Goal: Check status: Check status

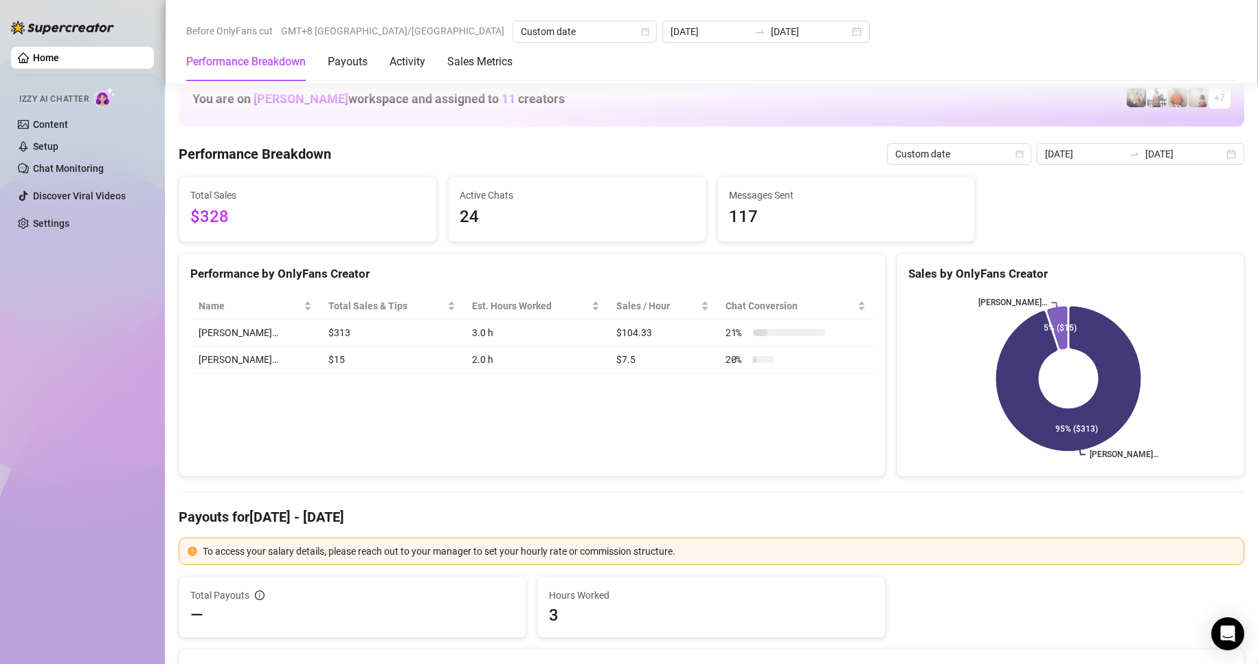
scroll to position [1786, 0]
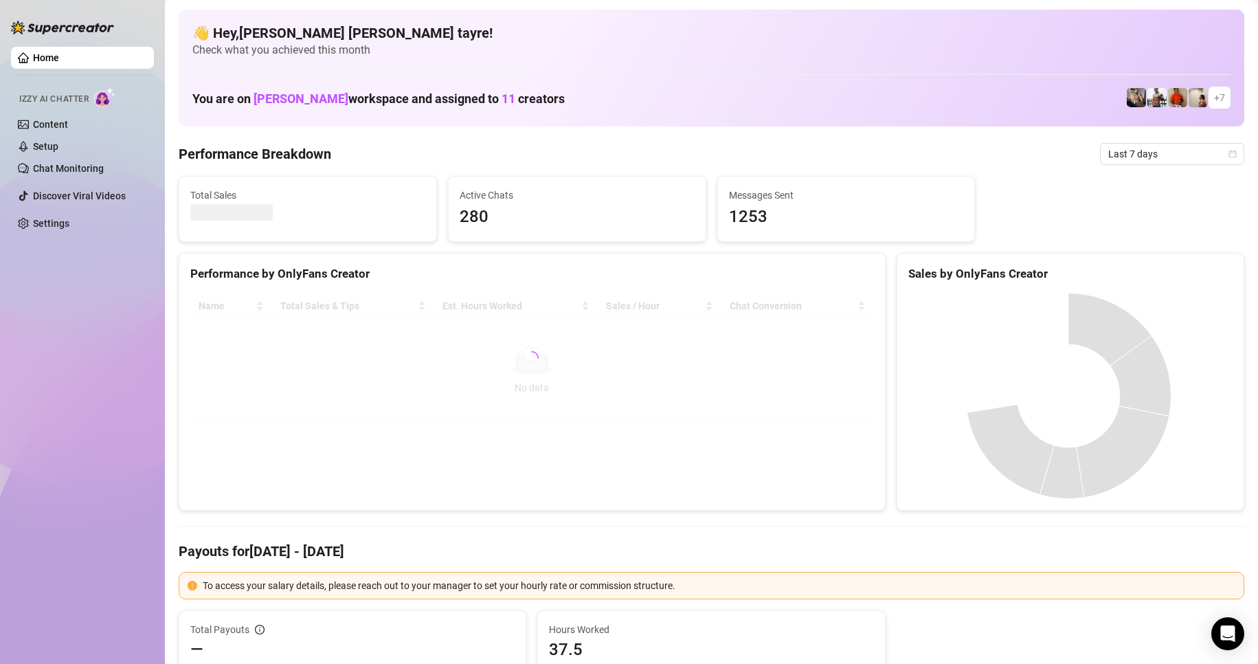
click at [133, 335] on div "Home Izzy AI Chatter Content Setup Chat Monitoring Discover Viral Videos Settin…" at bounding box center [82, 325] width 143 height 651
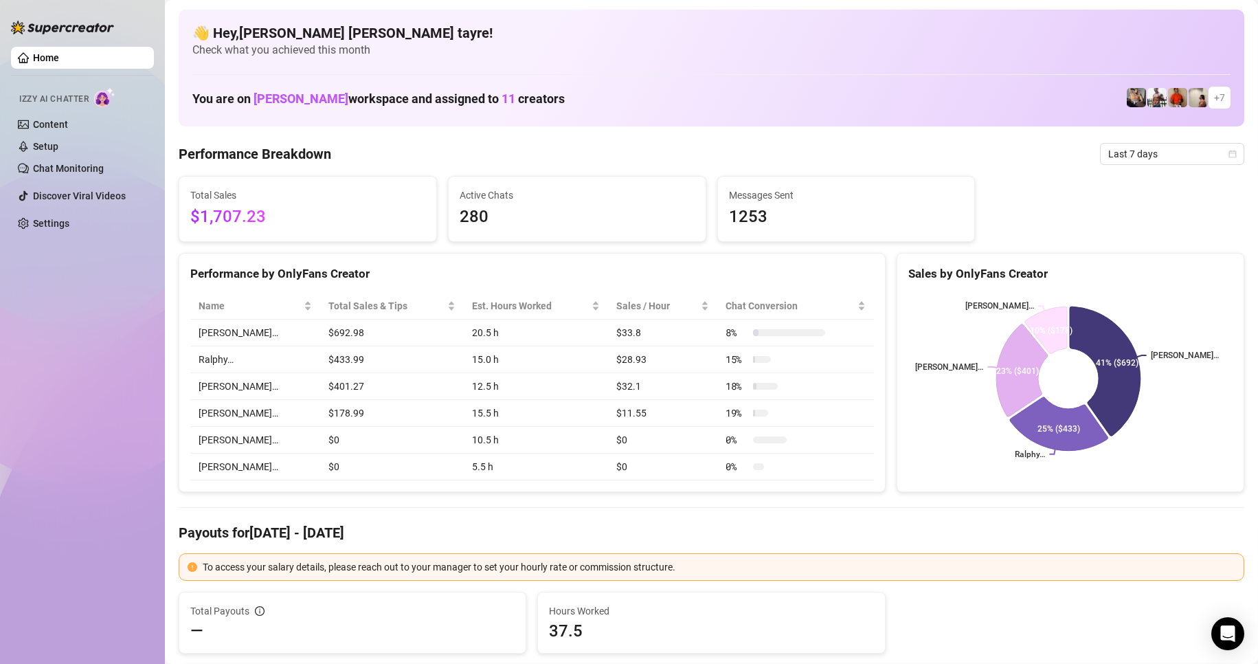
click at [76, 405] on div "Home Izzy AI Chatter Content Setup Chat Monitoring Discover Viral Videos Settin…" at bounding box center [82, 325] width 143 height 651
click at [1128, 160] on span "Last 7 days" at bounding box center [1172, 154] width 128 height 21
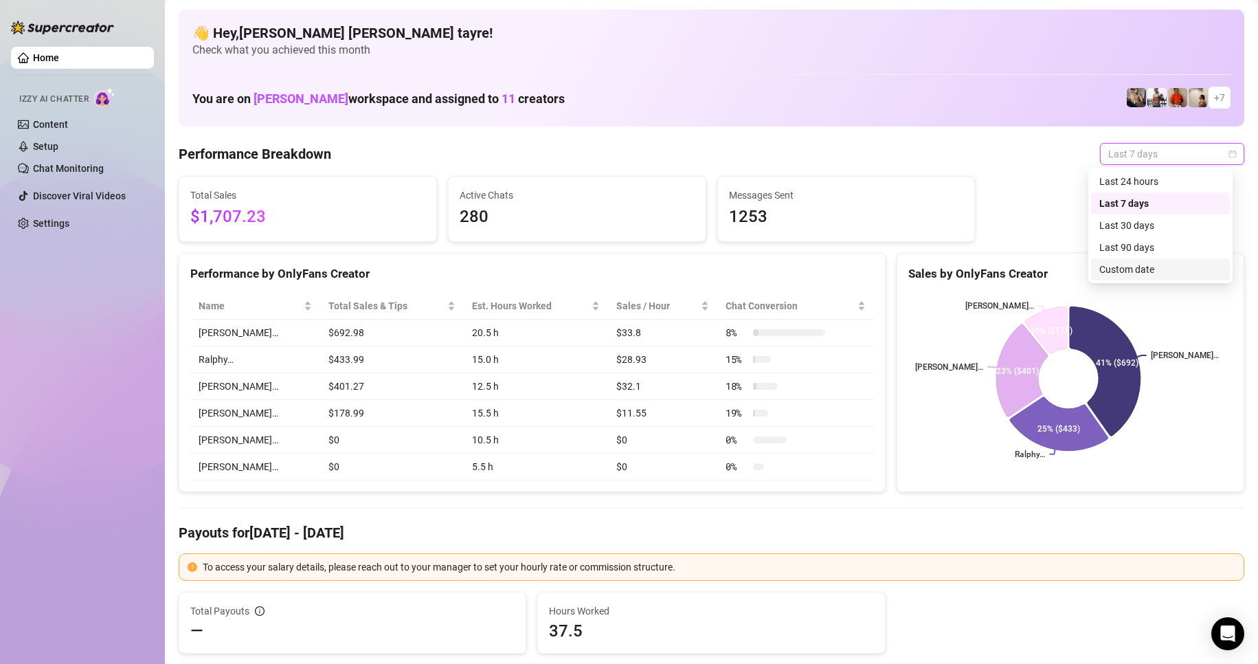
click at [1098, 269] on div "Custom date" at bounding box center [1160, 269] width 139 height 22
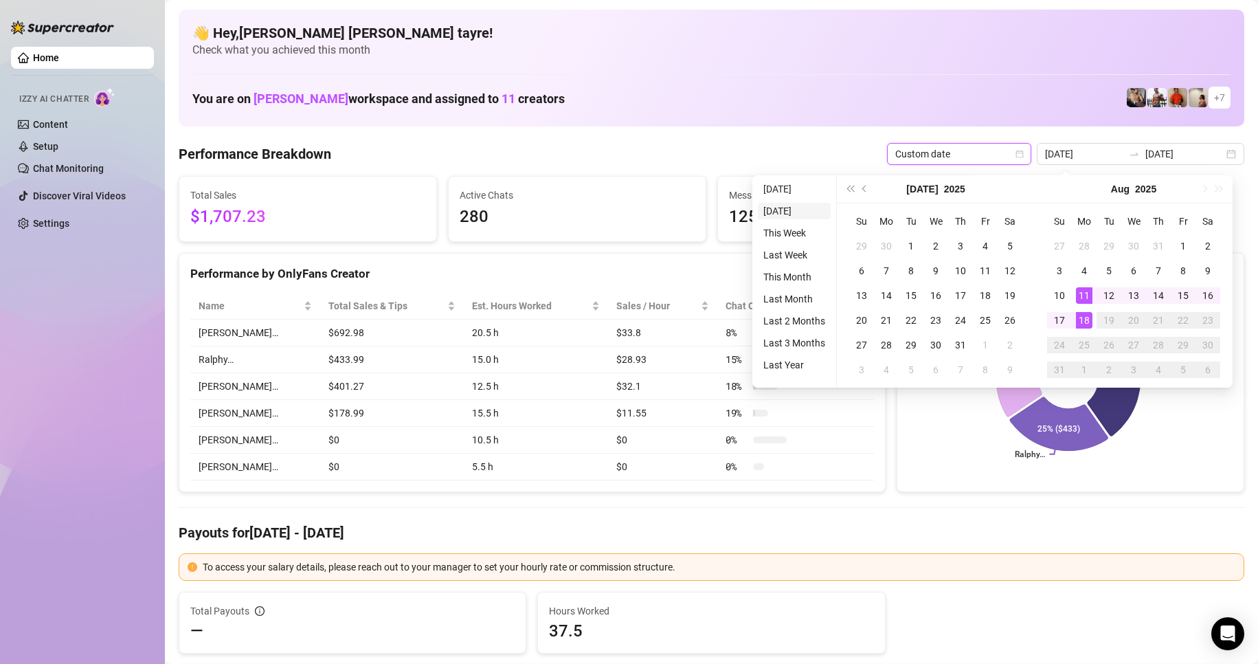
type input "[DATE]"
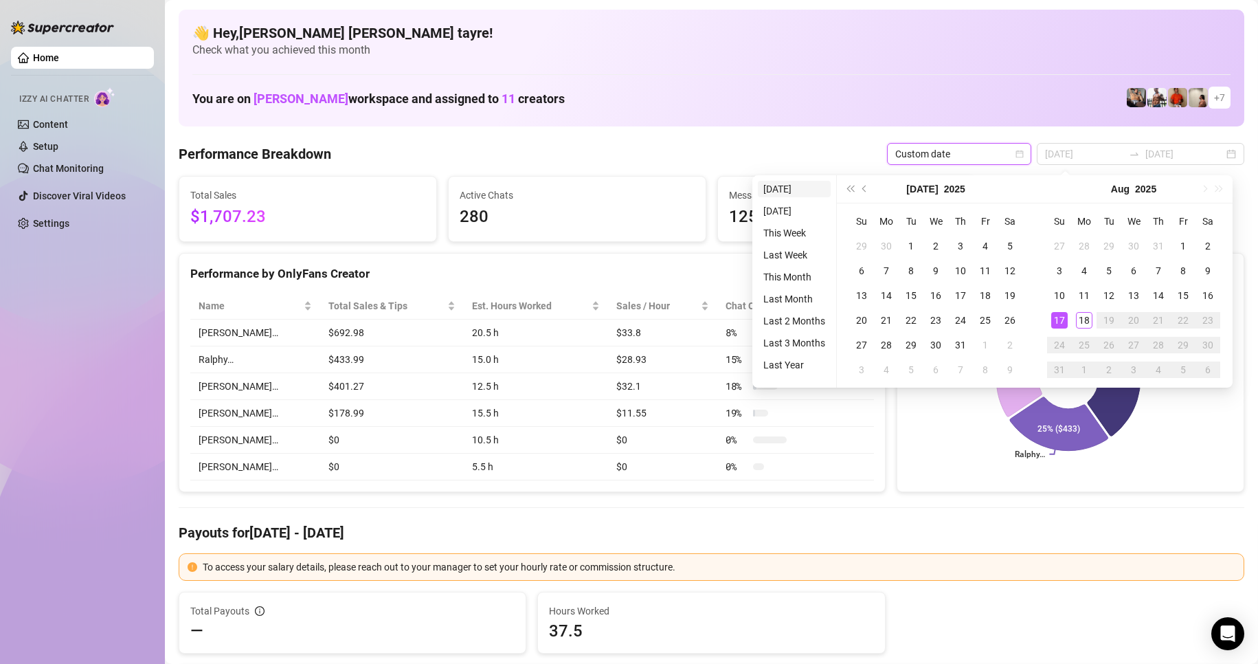
click at [767, 192] on li "[DATE]" at bounding box center [794, 189] width 73 height 16
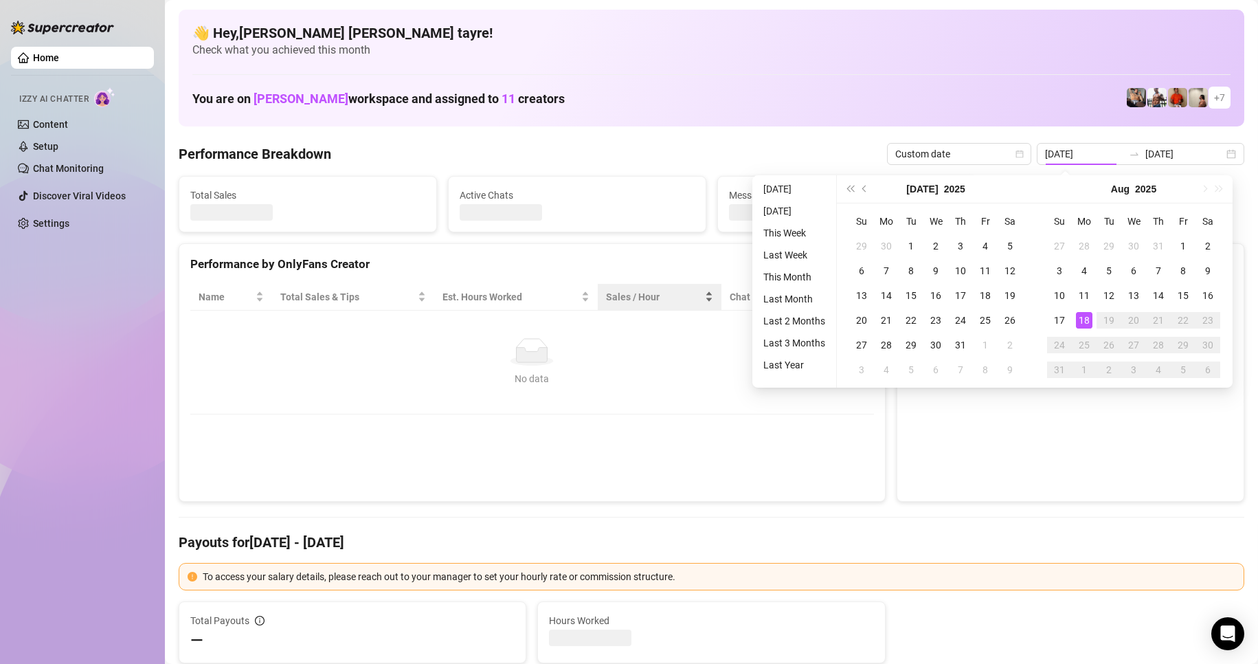
type input "[DATE]"
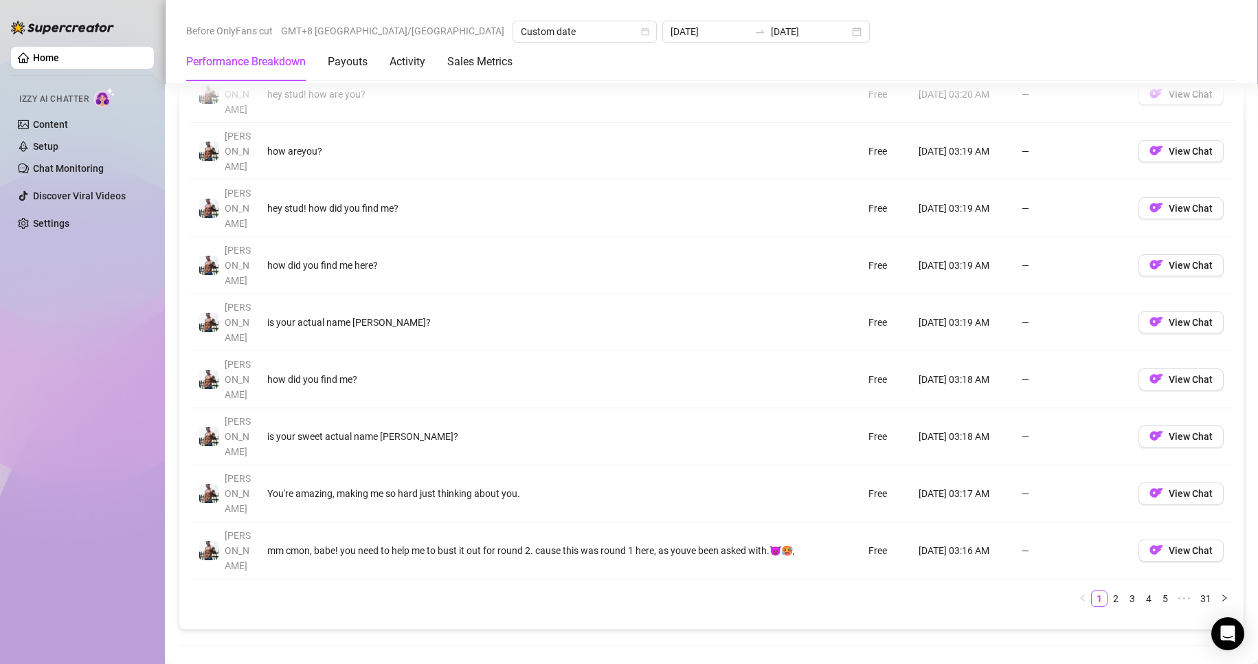
scroll to position [1649, 0]
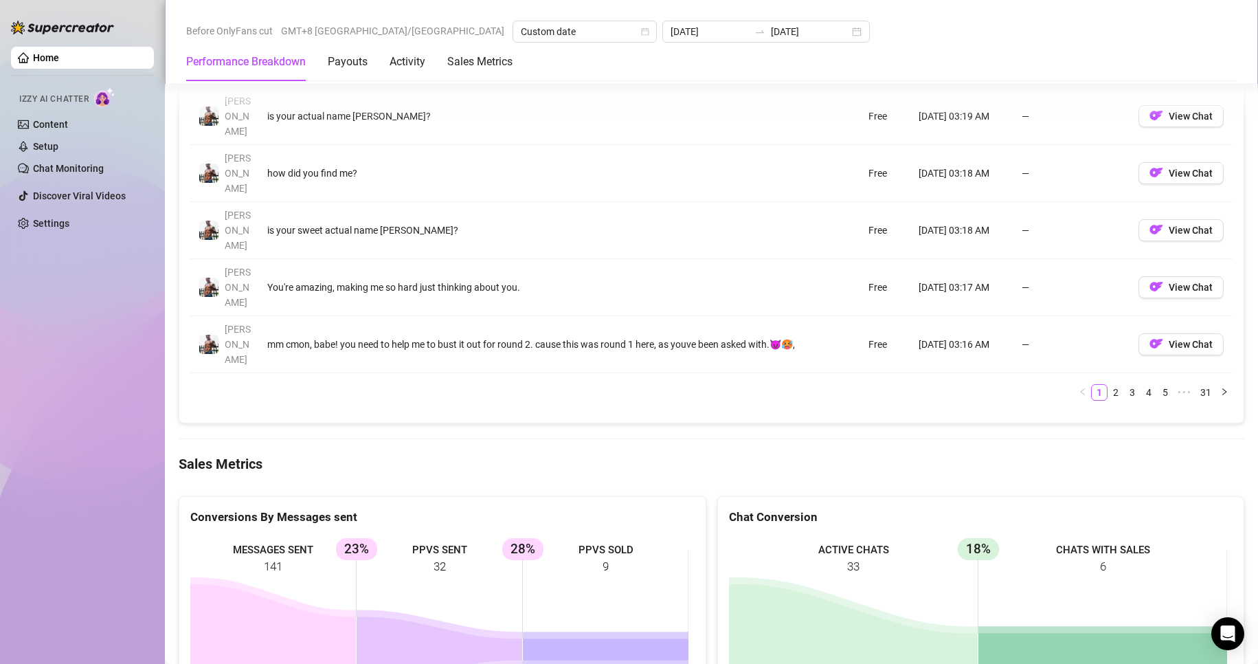
click at [59, 319] on div "Home Izzy AI Chatter Content Setup Chat Monitoring Discover Viral Videos Settin…" at bounding box center [82, 325] width 143 height 651
drag, startPoint x: 630, startPoint y: 484, endPoint x: 302, endPoint y: 381, distance: 343.7
click at [304, 525] on div "MESSAGES SENT 141 PPVS SENT 32 23% PPVS SOLD 9 28%" at bounding box center [442, 639] width 526 height 228
click at [55, 417] on div "Home Izzy AI Chatter Content Setup Chat Monitoring Discover Viral Videos Settin…" at bounding box center [82, 325] width 143 height 651
